Goal: Transaction & Acquisition: Purchase product/service

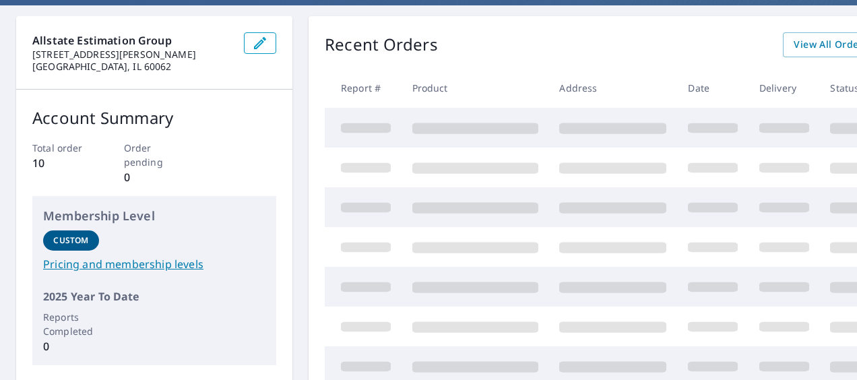
scroll to position [52, 0]
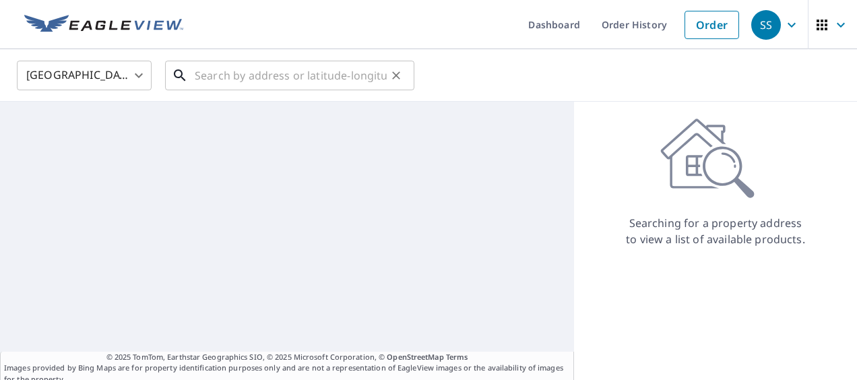
click at [255, 67] on input "text" at bounding box center [291, 76] width 192 height 38
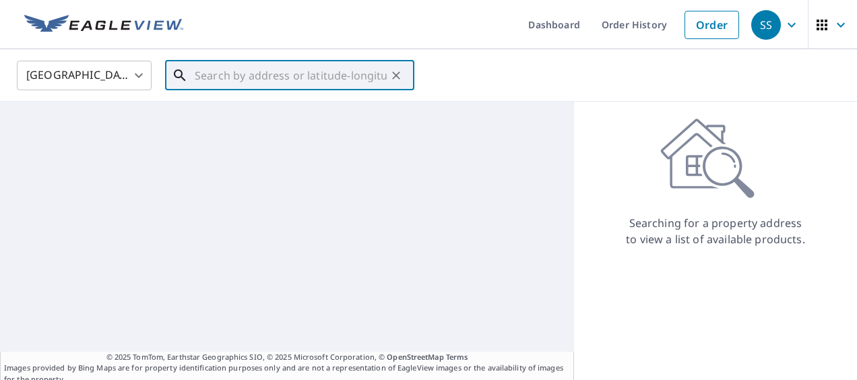
paste input "[STREET_ADDRESS]"
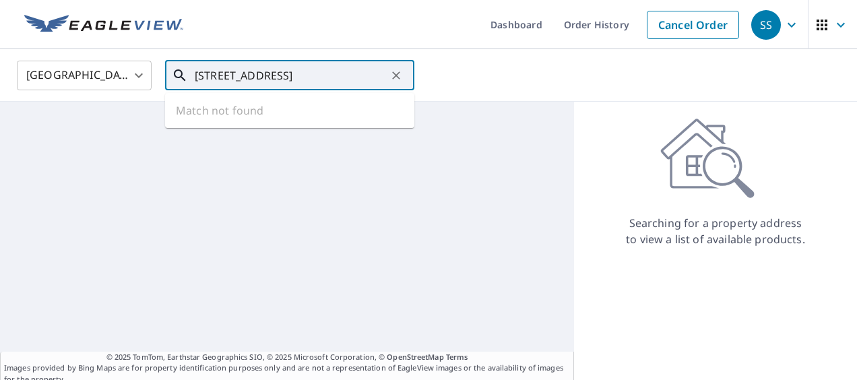
scroll to position [0, 26]
type input "[STREET_ADDRESS]"
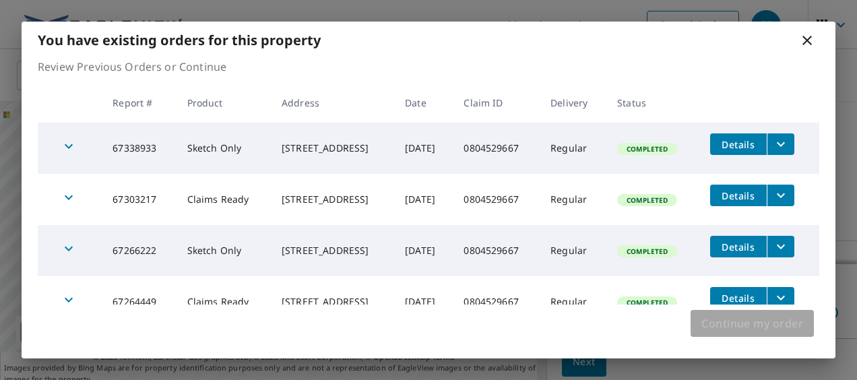
click at [750, 325] on span "Continue my order" at bounding box center [752, 323] width 102 height 19
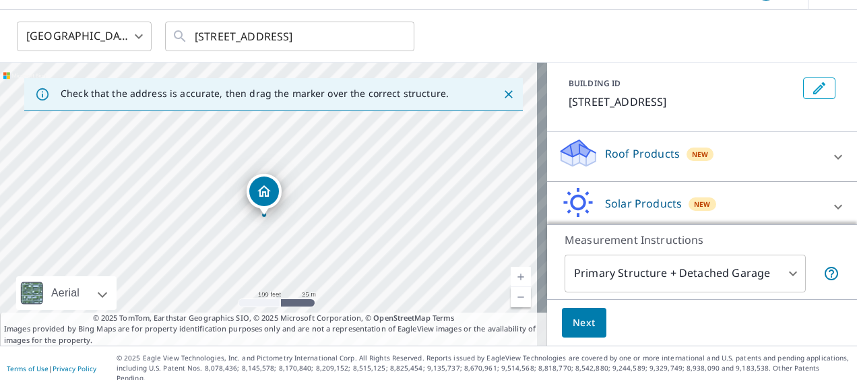
scroll to position [126, 0]
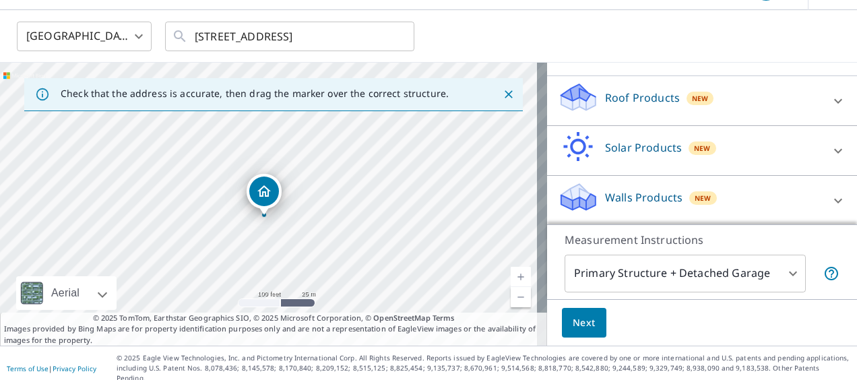
click at [613, 106] on div "Roof Products New" at bounding box center [690, 101] width 264 height 38
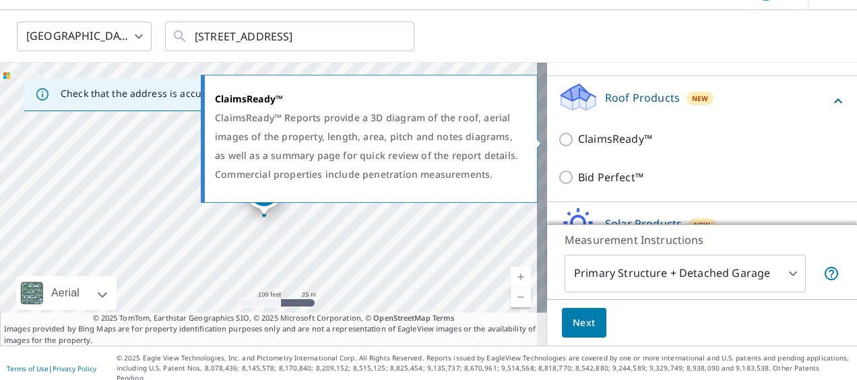
click at [584, 135] on p "ClaimsReady™" at bounding box center [615, 139] width 74 height 17
click at [578, 135] on input "ClaimsReady™" at bounding box center [568, 139] width 20 height 16
checkbox input "true"
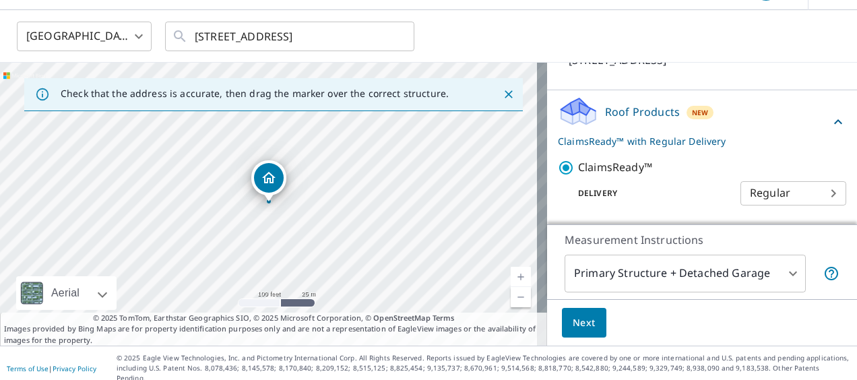
scroll to position [247, 0]
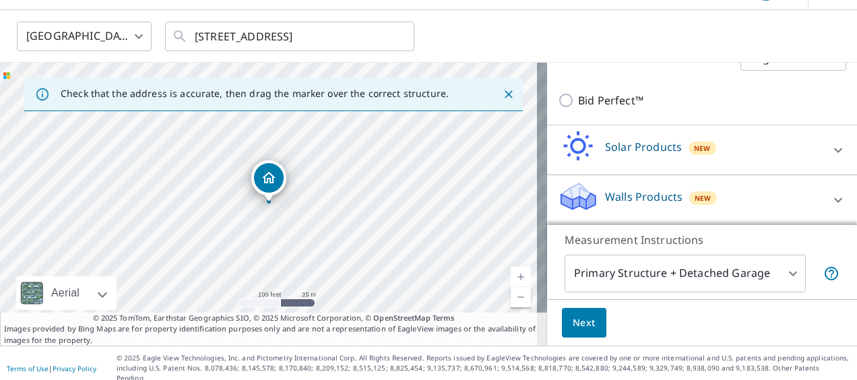
click at [583, 326] on span "Next" at bounding box center [584, 323] width 23 height 17
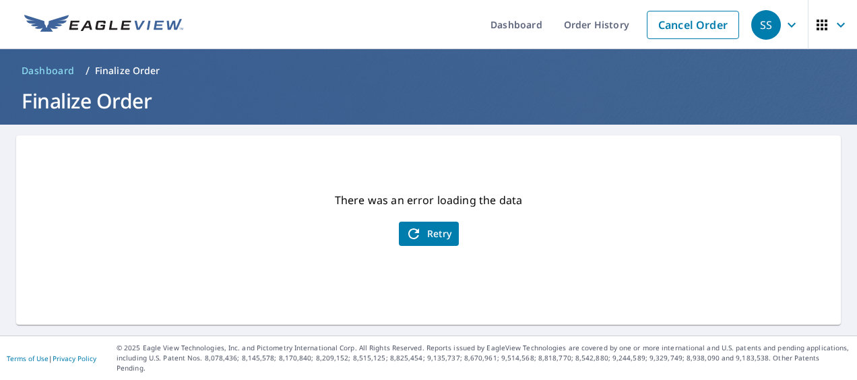
click at [409, 230] on icon "button" at bounding box center [413, 234] width 16 height 16
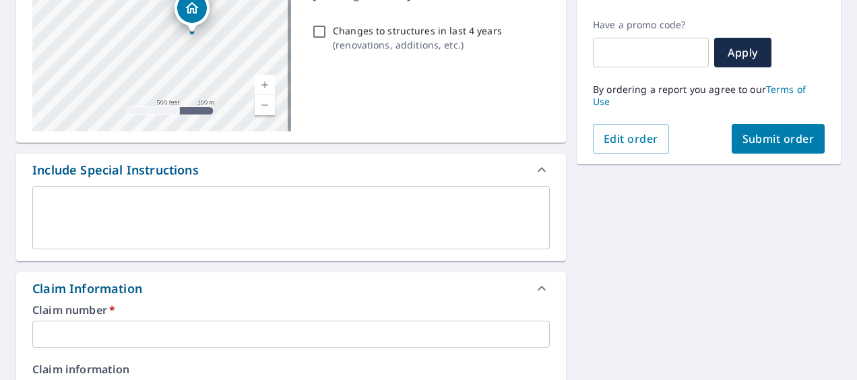
scroll to position [269, 0]
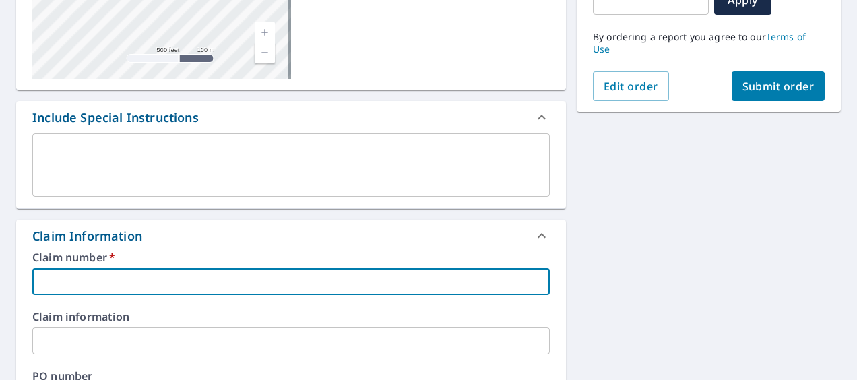
click at [159, 290] on input "text" at bounding box center [290, 281] width 517 height 27
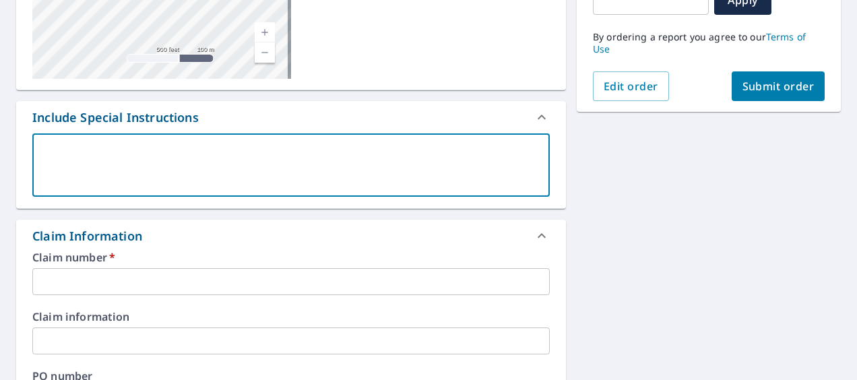
click at [156, 148] on textarea at bounding box center [291, 165] width 498 height 38
click at [111, 287] on input "text" at bounding box center [290, 281] width 517 height 27
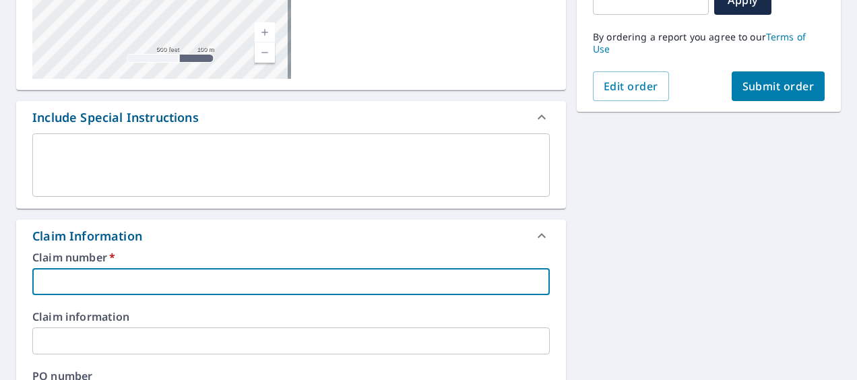
paste input "0804529667"
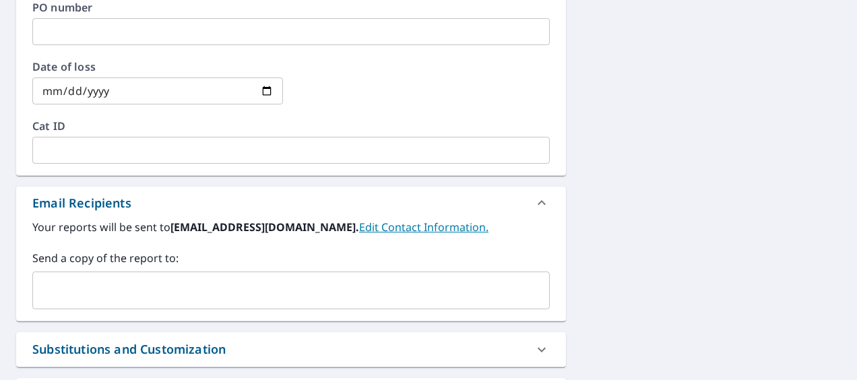
scroll to position [674, 0]
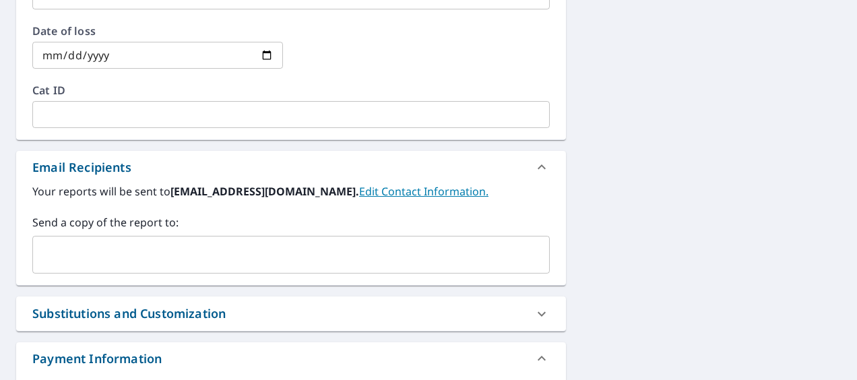
type input "0804529667"
click at [148, 257] on input "text" at bounding box center [280, 255] width 485 height 26
drag, startPoint x: 278, startPoint y: 190, endPoint x: 170, endPoint y: 196, distance: 107.9
click at [170, 196] on b "[EMAIL_ADDRESS][DOMAIN_NAME]." at bounding box center [264, 191] width 189 height 15
copy b "[EMAIL_ADDRESS][DOMAIN_NAME]"
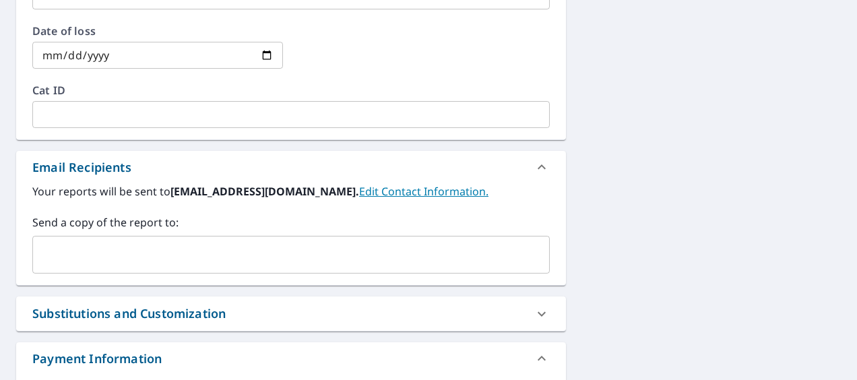
click at [138, 255] on input "text" at bounding box center [280, 255] width 485 height 26
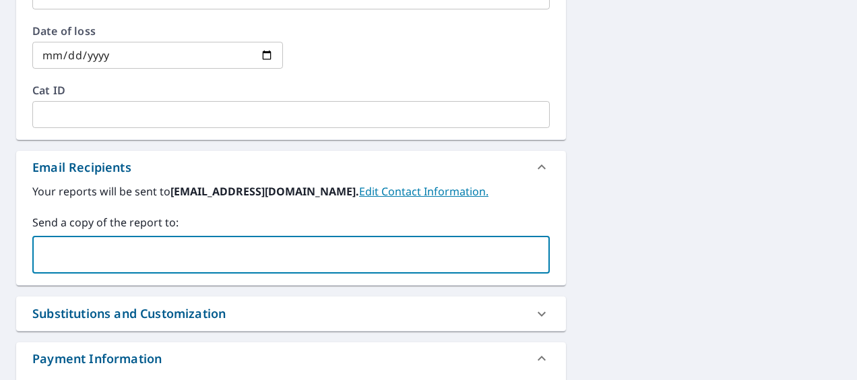
paste input "[EMAIL_ADDRESS][DOMAIN_NAME]"
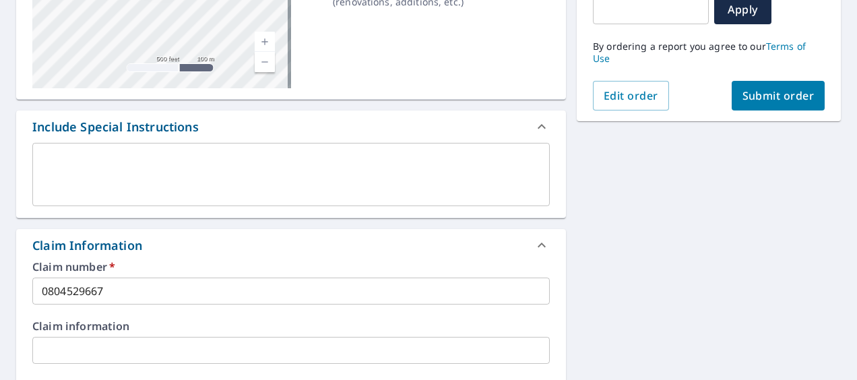
scroll to position [211, 0]
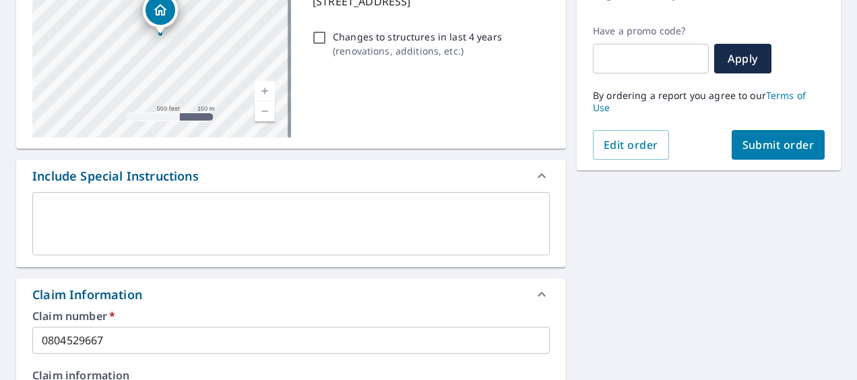
type input "[EMAIL_ADDRESS][DOMAIN_NAME]"
click at [754, 149] on span "Submit order" at bounding box center [778, 144] width 72 height 15
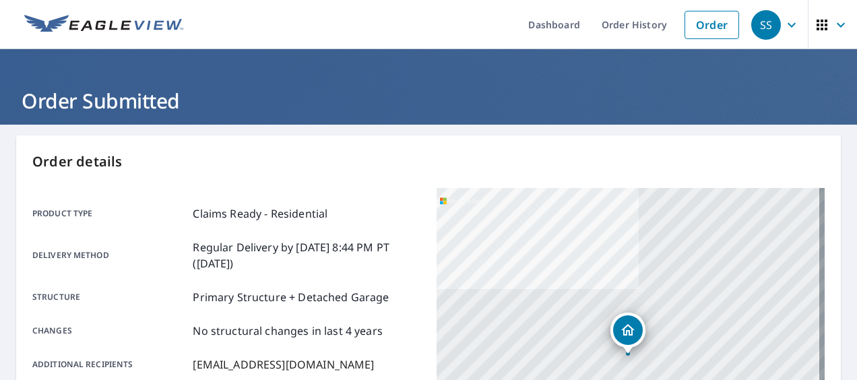
click at [480, 325] on div "[STREET_ADDRESS]" at bounding box center [630, 356] width 388 height 337
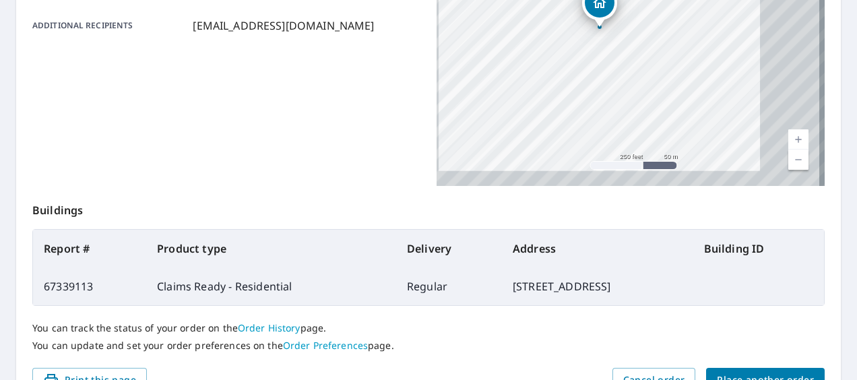
scroll to position [412, 0]
